Goal: Transaction & Acquisition: Purchase product/service

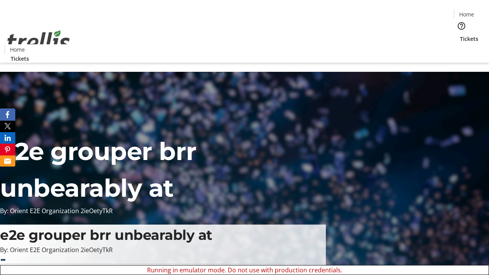
click at [467, 11] on span "Sign Up" at bounding box center [470, 10] width 22 height 9
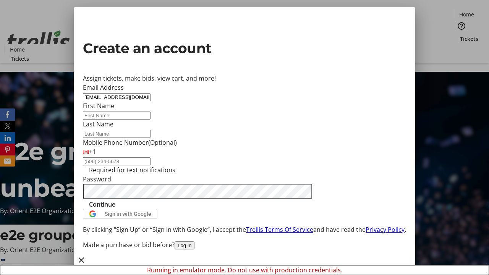
type input "[EMAIL_ADDRESS][DOMAIN_NAME]"
type input "Destany"
type input "[PERSON_NAME]"
click at [115, 209] on span "Continue" at bounding box center [102, 204] width 26 height 9
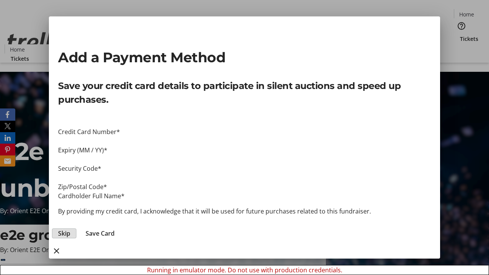
click at [70, 229] on span "Skip" at bounding box center [64, 233] width 12 height 9
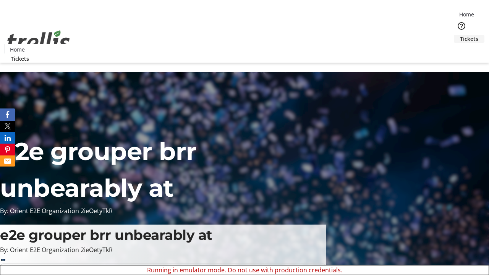
click at [460, 35] on span "Tickets" at bounding box center [469, 39] width 18 height 8
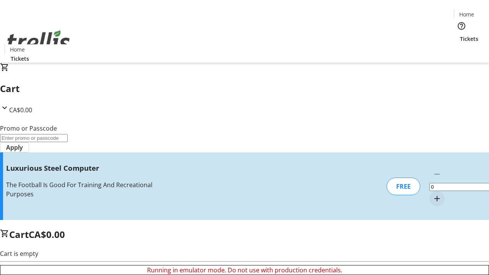
click at [432, 194] on mat-icon "Increment by one" at bounding box center [436, 198] width 9 height 9
type input "1"
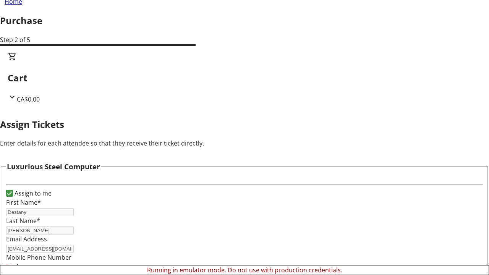
scroll to position [46, 0]
